Goal: Transaction & Acquisition: Purchase product/service

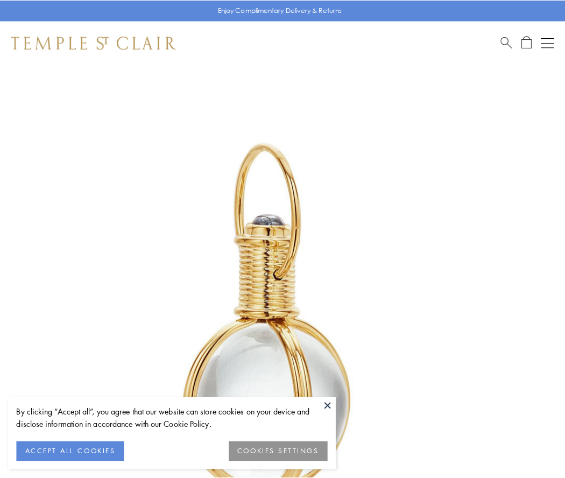
scroll to position [281, 0]
